Goal: Task Accomplishment & Management: Manage account settings

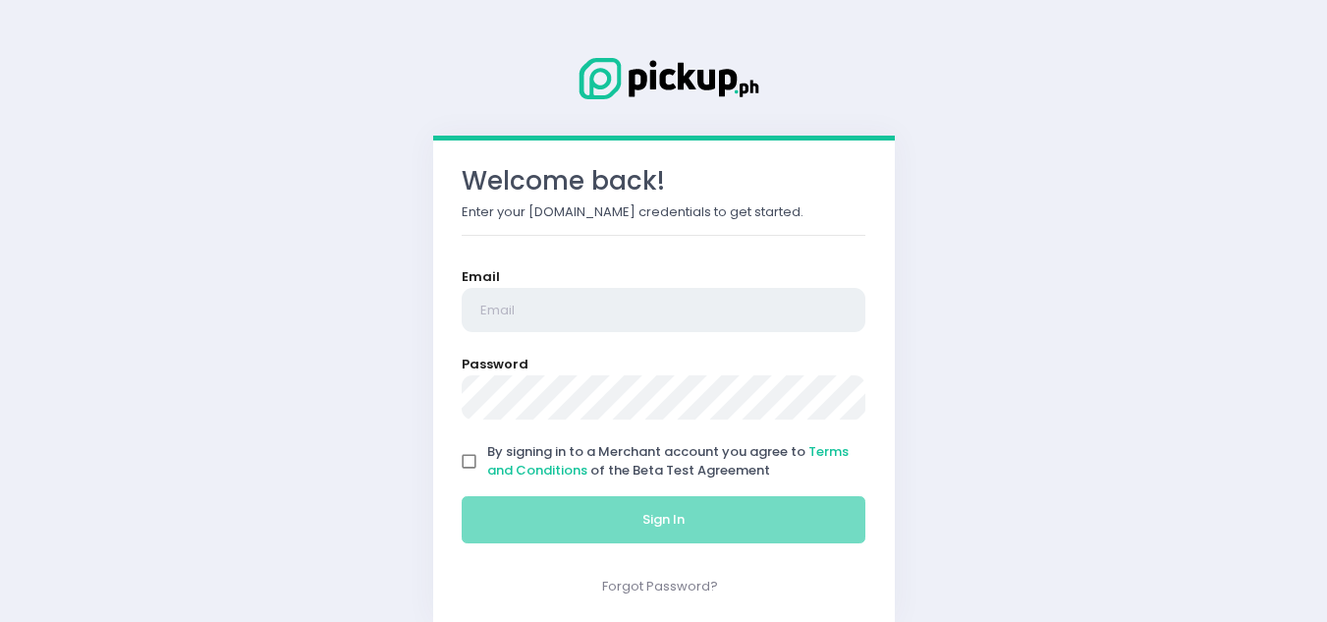
click at [520, 316] on input "email" at bounding box center [664, 310] width 405 height 45
type input "[EMAIL_ADDRESS][DOMAIN_NAME]"
click at [471, 458] on input "By signing in to a Merchant account you agree to Terms and Conditions of the Be…" at bounding box center [469, 461] width 37 height 37
checkbox input "true"
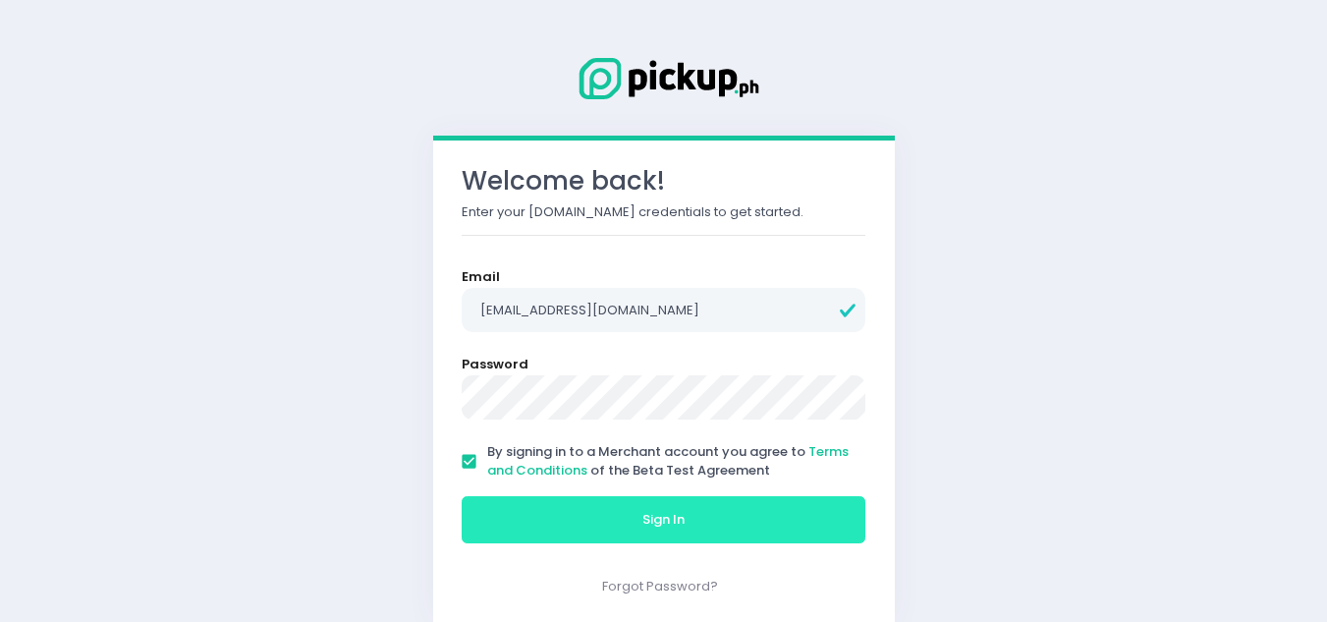
click at [553, 510] on button "Sign In" at bounding box center [664, 519] width 405 height 47
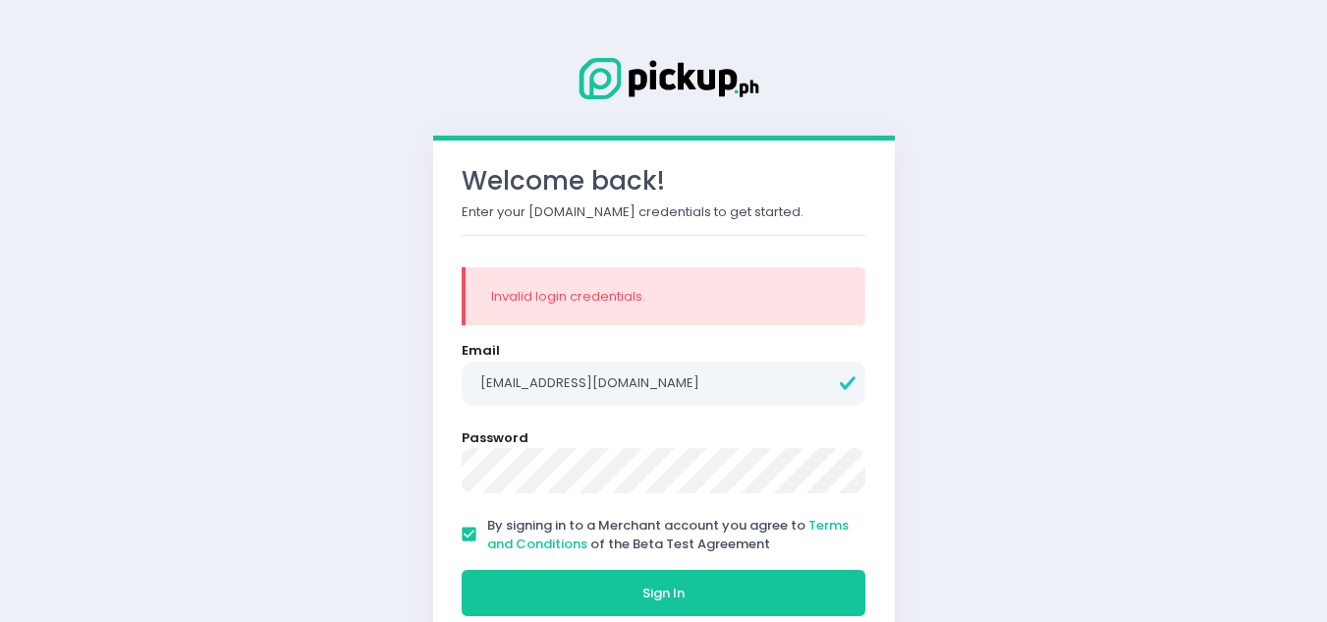
click at [462, 570] on button "Sign In" at bounding box center [664, 593] width 405 height 47
